Goal: Task Accomplishment & Management: Use online tool/utility

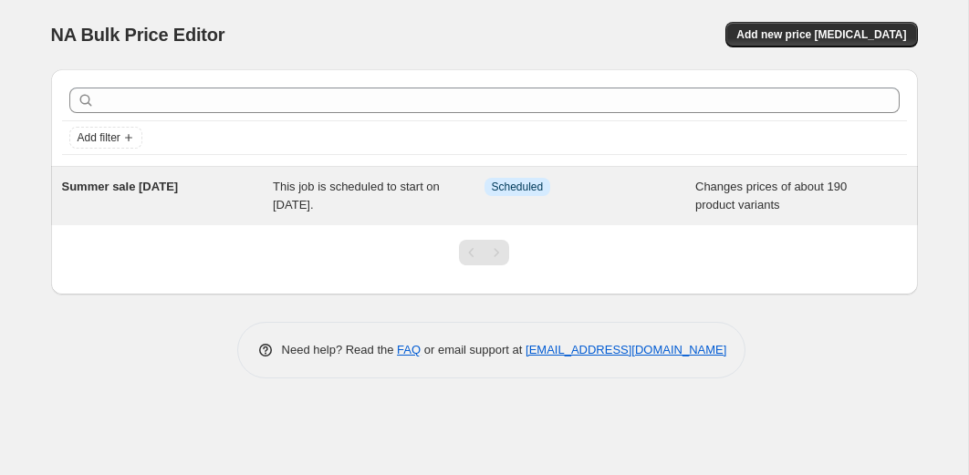
click at [306, 193] on div "This job is scheduled to start on September 5, 2025." at bounding box center [379, 196] width 212 height 36
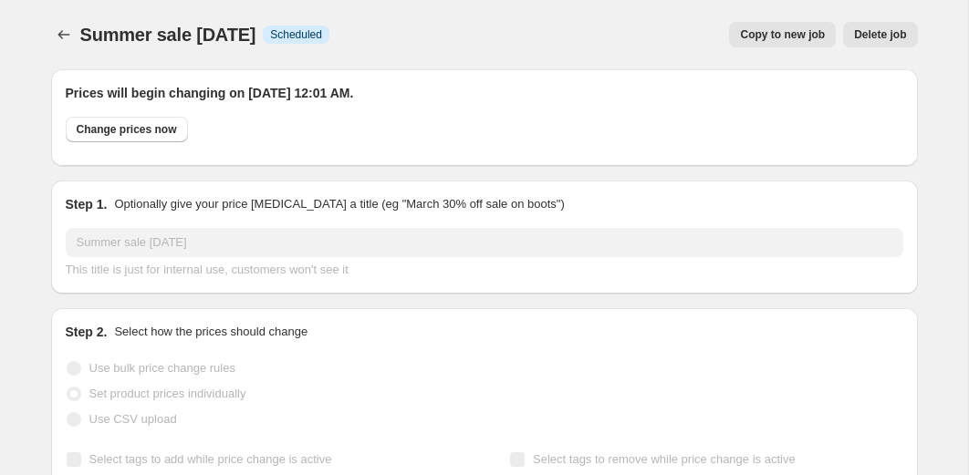
select select "collection"
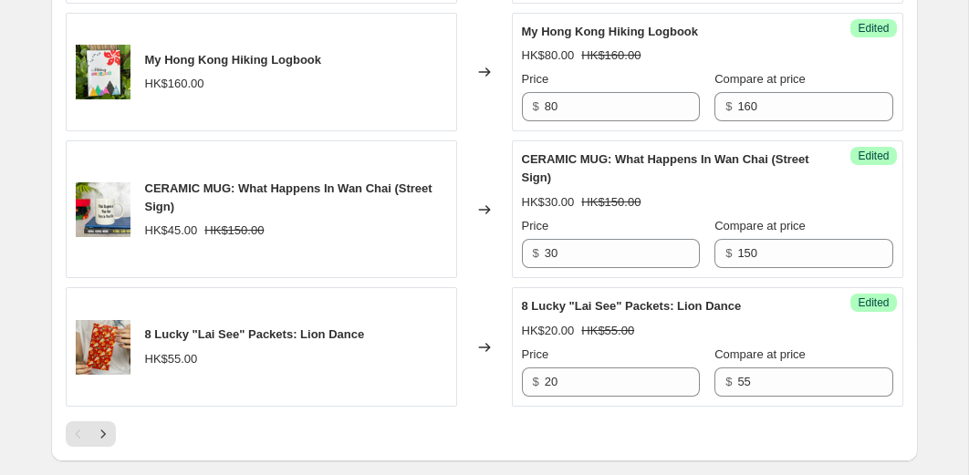
scroll to position [3173, 0]
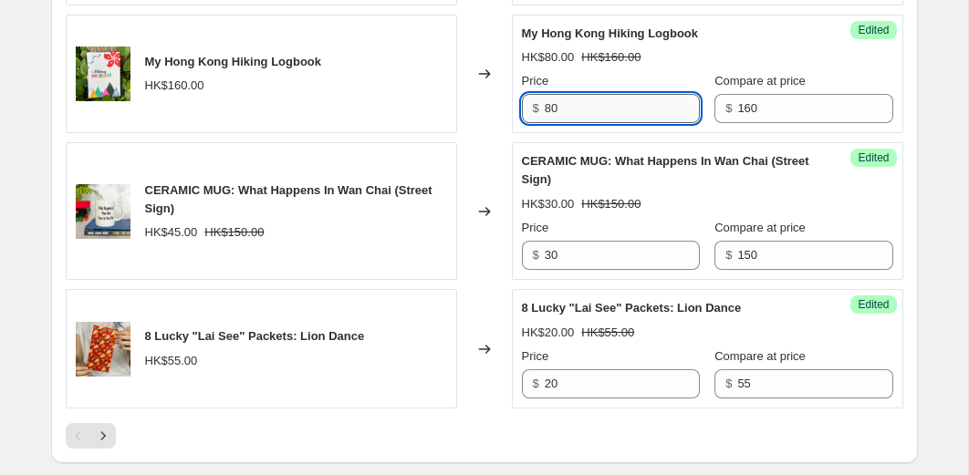
click at [560, 123] on input "80" at bounding box center [622, 108] width 155 height 29
click at [475, 134] on div "Changed to" at bounding box center [484, 75] width 55 height 120
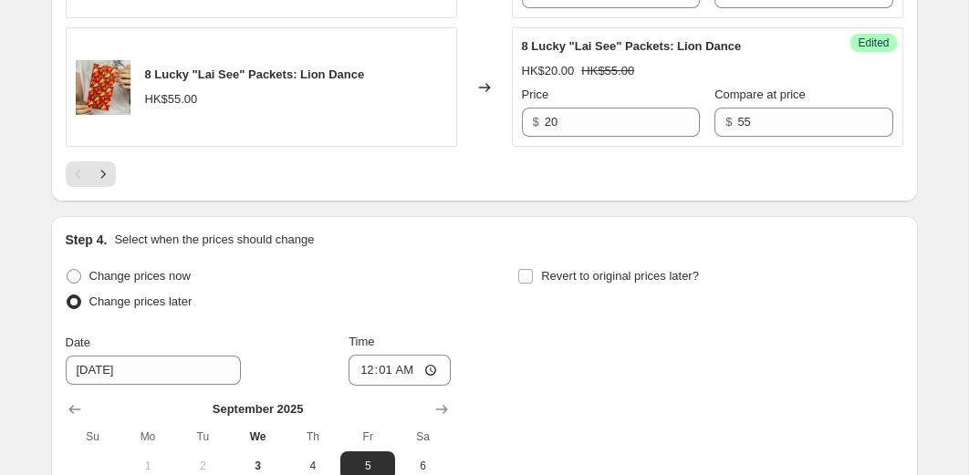
scroll to position [3441, 0]
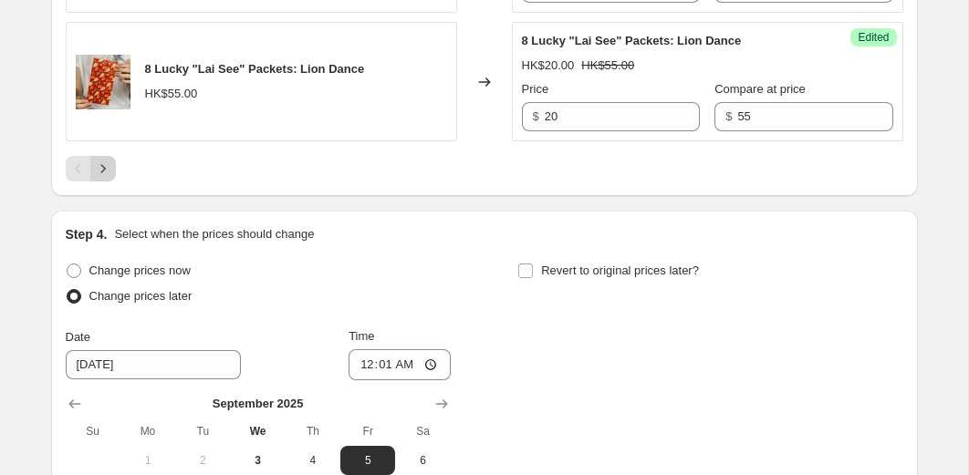
click at [109, 178] on icon "Next" at bounding box center [103, 169] width 18 height 18
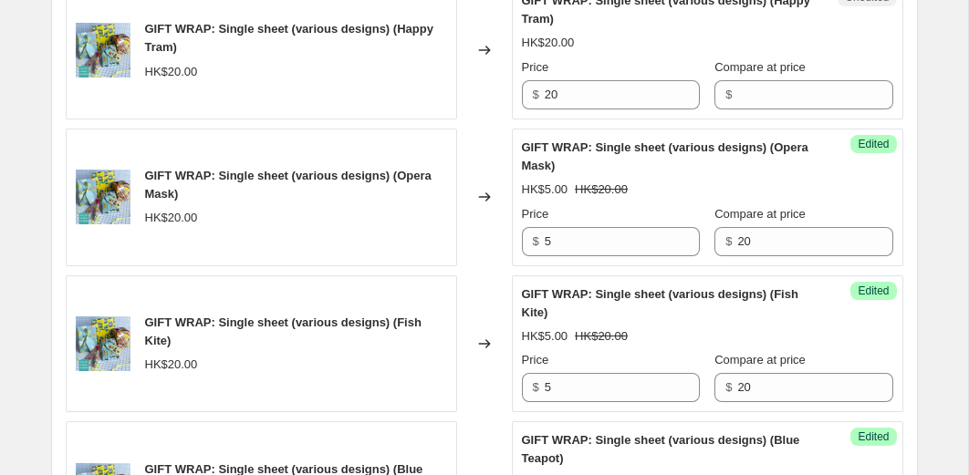
scroll to position [2371, 0]
